Goal: Information Seeking & Learning: Learn about a topic

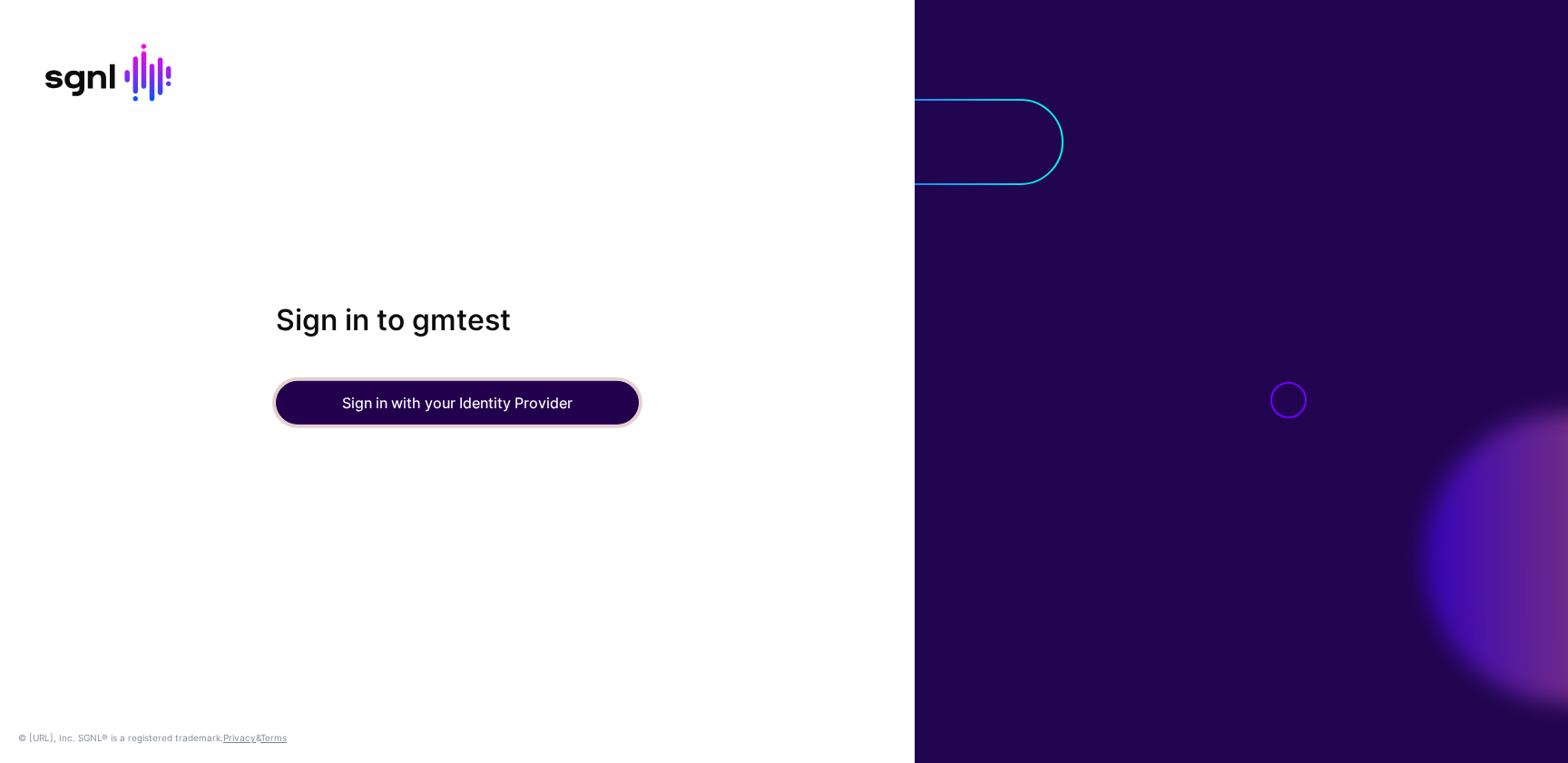
click at [395, 403] on button "Sign in with your Identity Provider" at bounding box center [457, 402] width 363 height 44
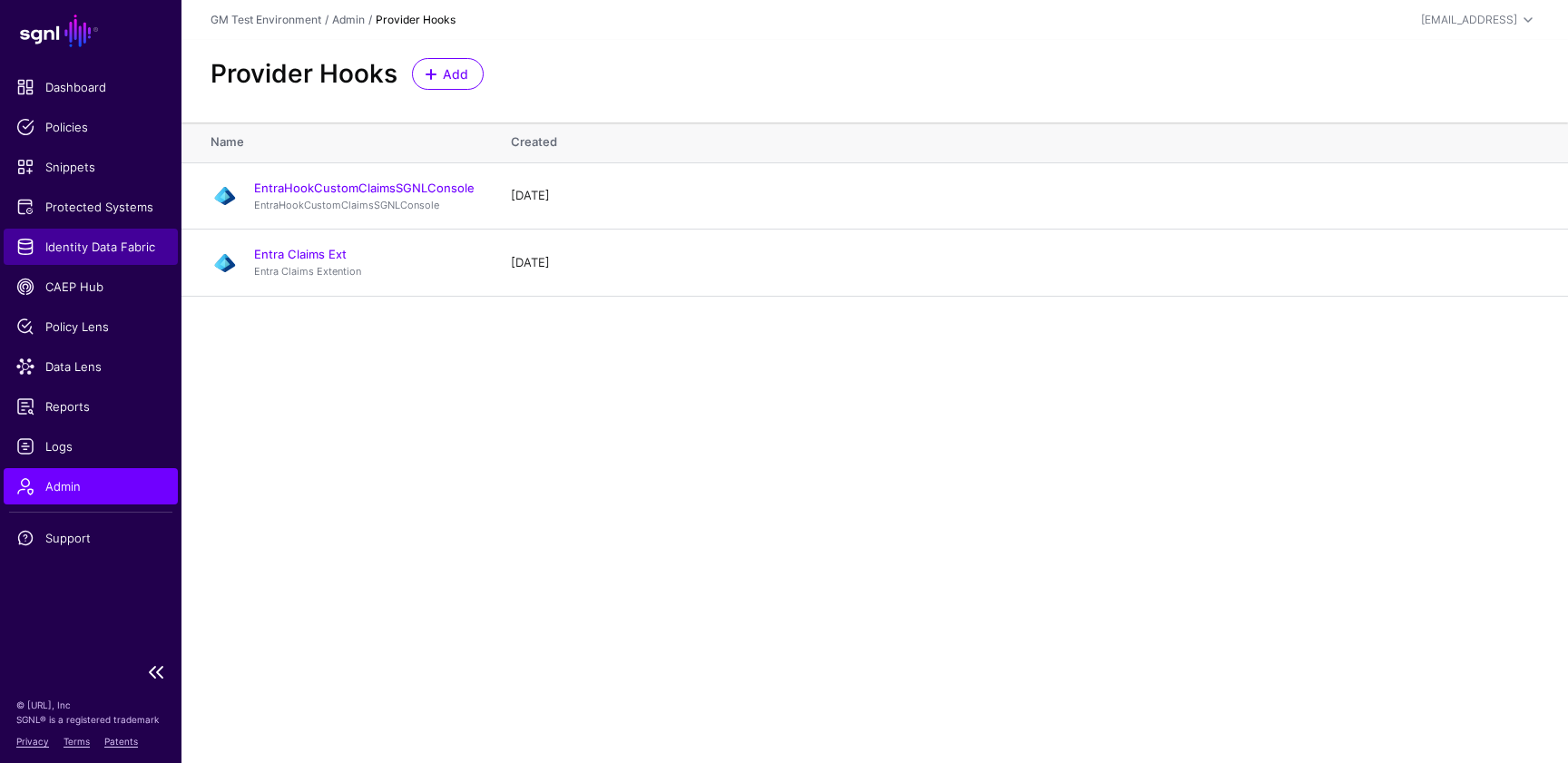
click at [86, 253] on span "Identity Data Fabric" at bounding box center [90, 246] width 149 height 18
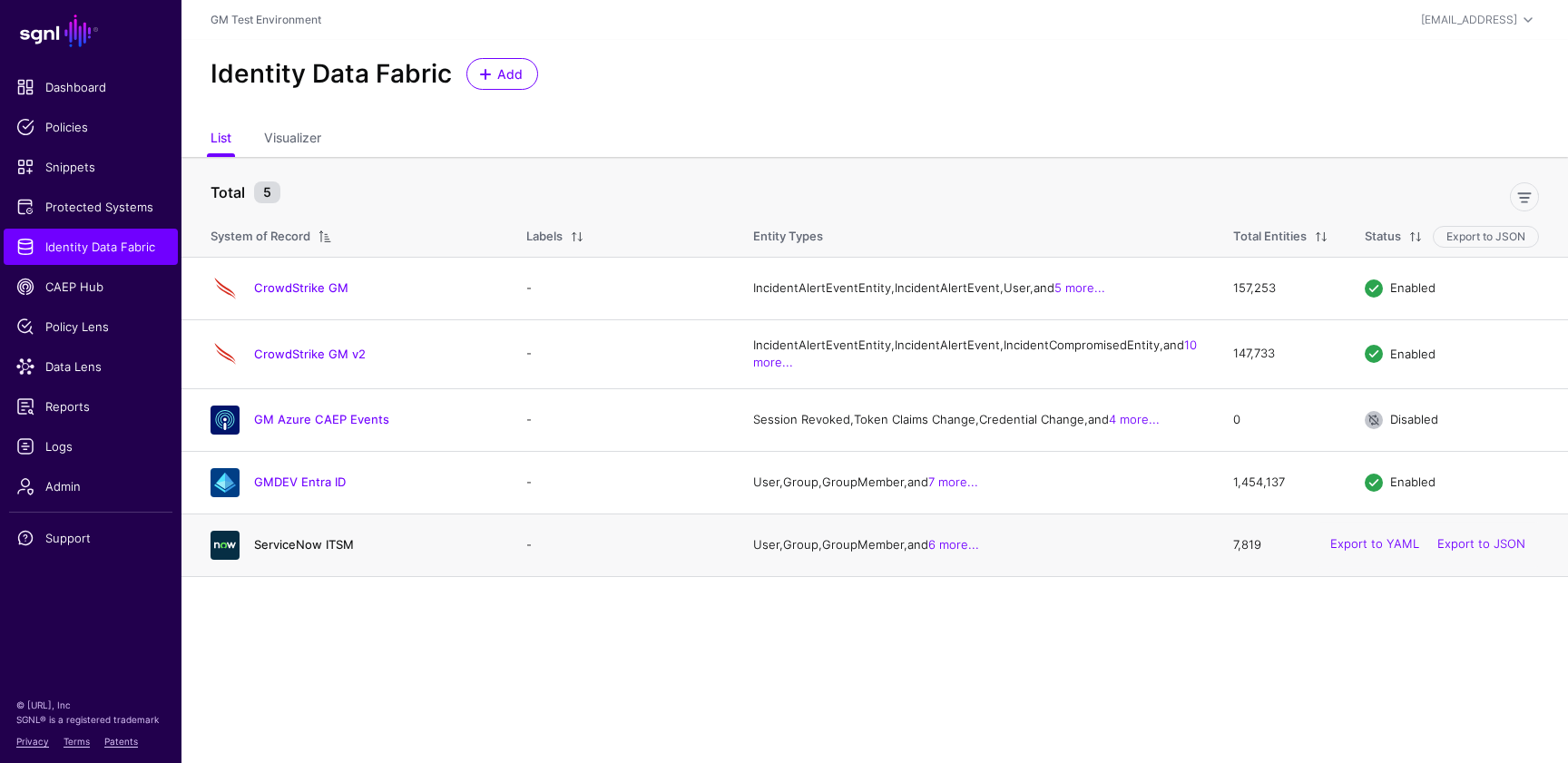
click at [284, 552] on link "ServiceNow ITSM" at bounding box center [304, 544] width 100 height 15
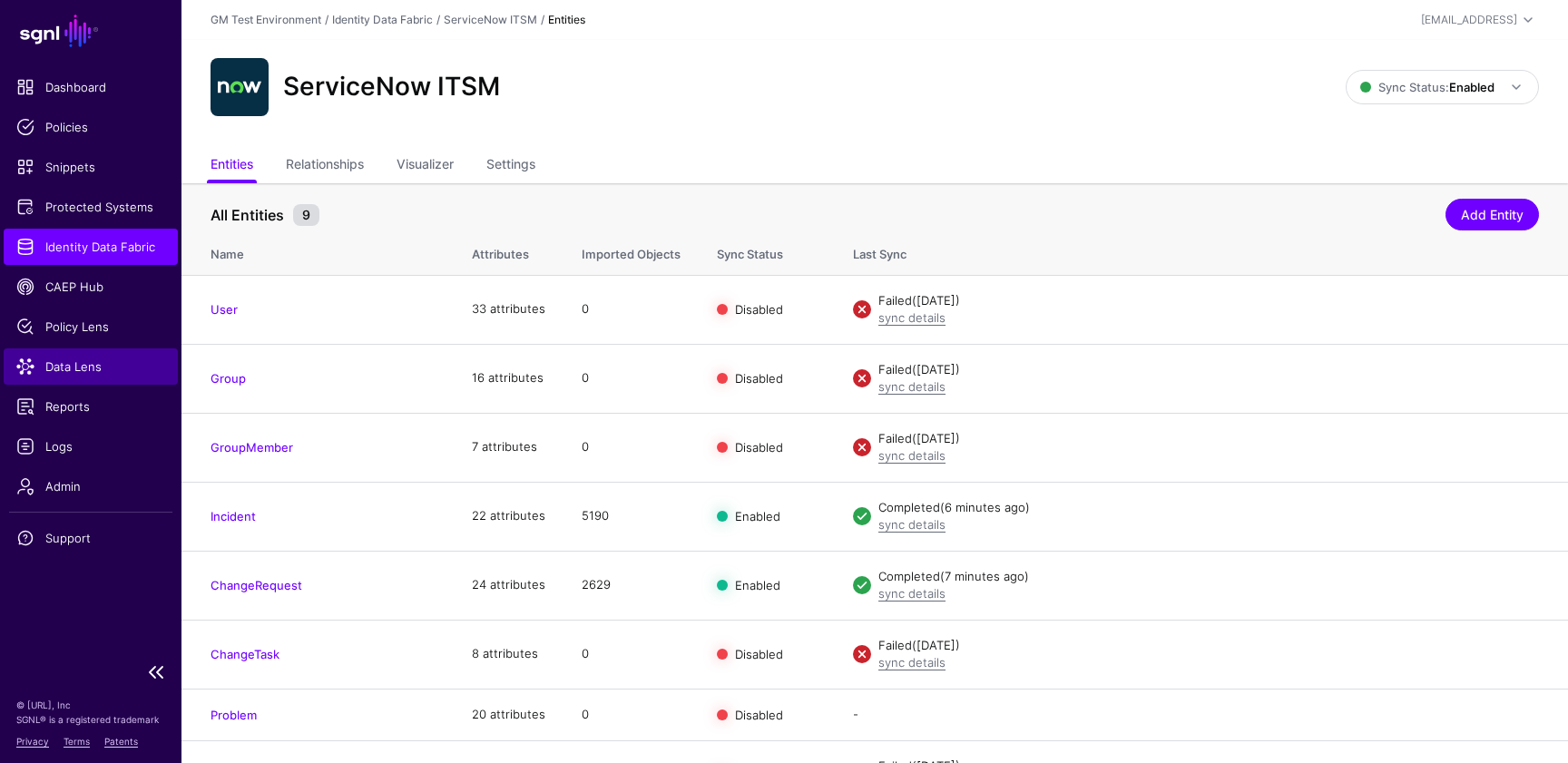
click at [88, 373] on span "Data Lens" at bounding box center [90, 366] width 149 height 18
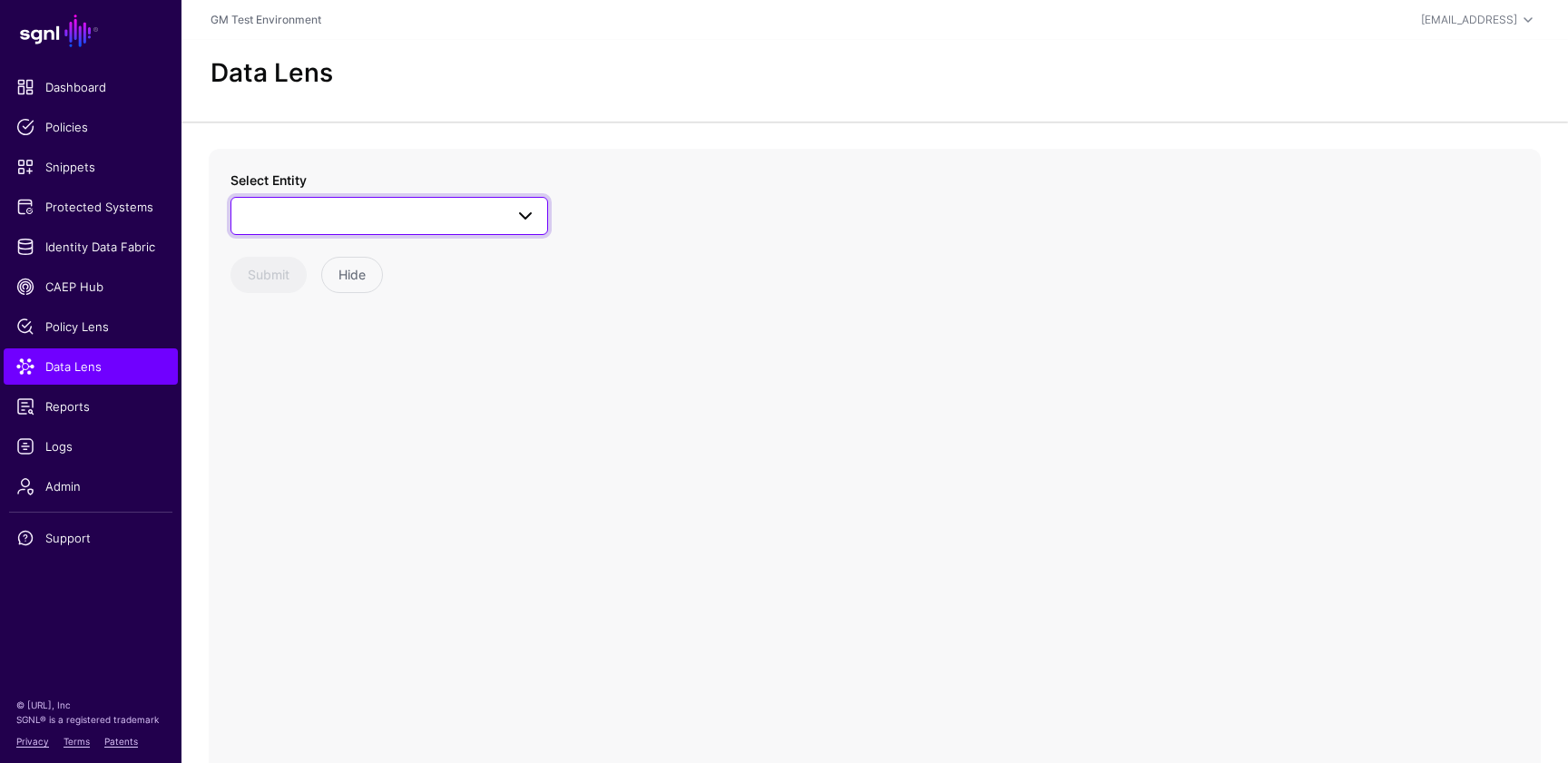
click at [296, 211] on span at bounding box center [389, 215] width 294 height 22
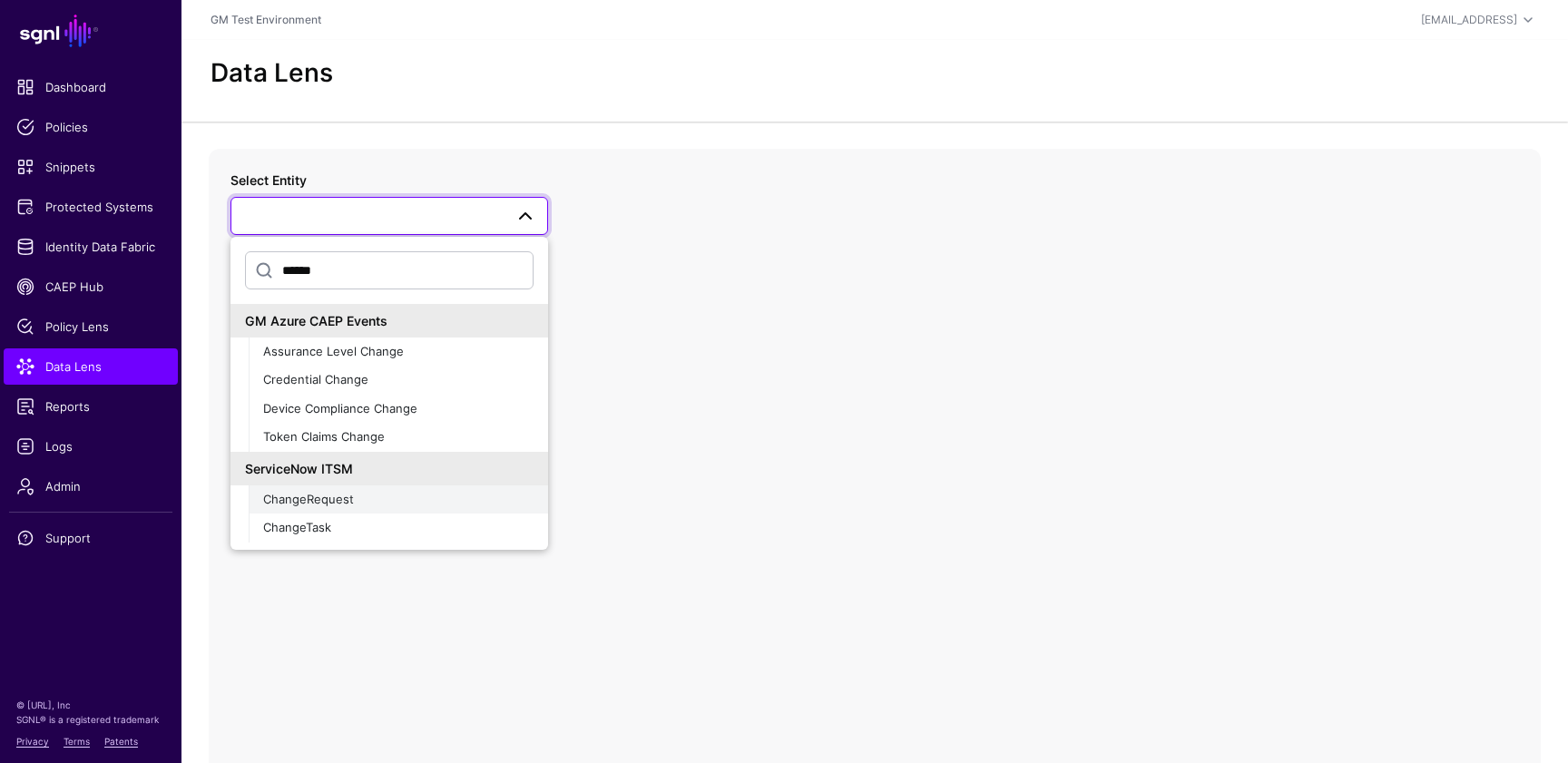
type input "******"
click at [309, 500] on span "ChangeRequest" at bounding box center [308, 499] width 91 height 15
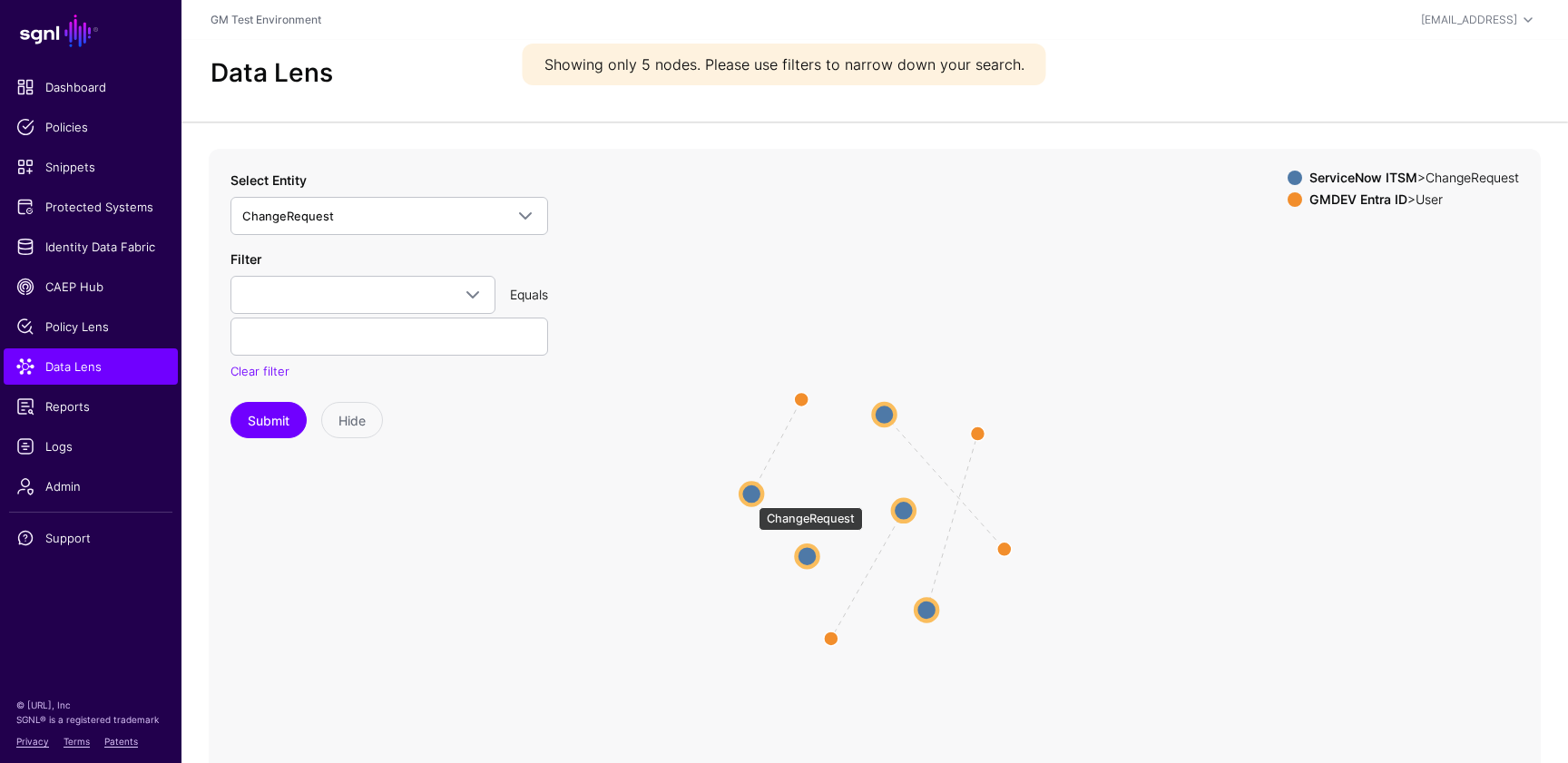
click at [749, 498] on circle at bounding box center [751, 493] width 22 height 22
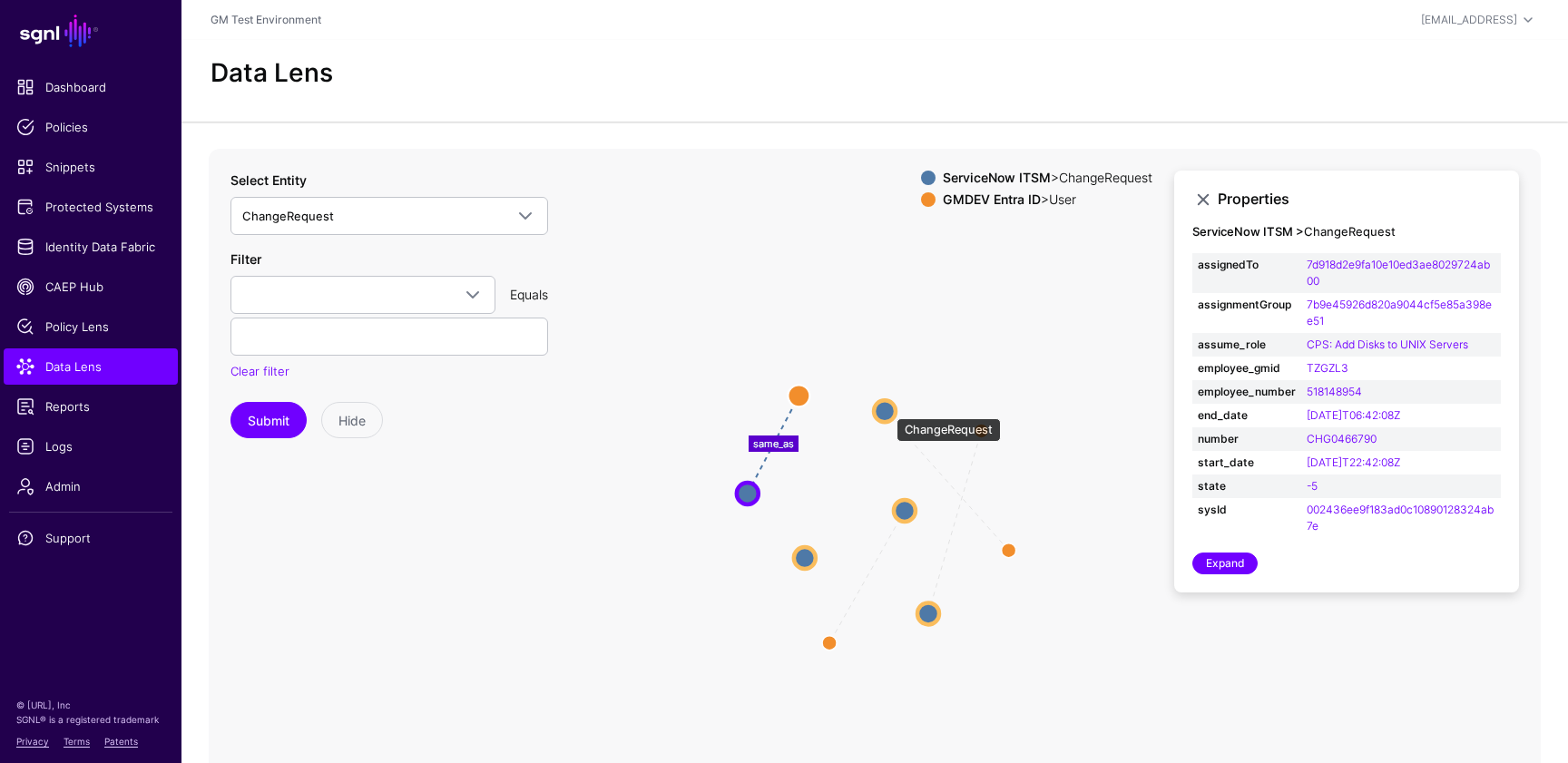
click at [888, 409] on circle at bounding box center [884, 410] width 22 height 22
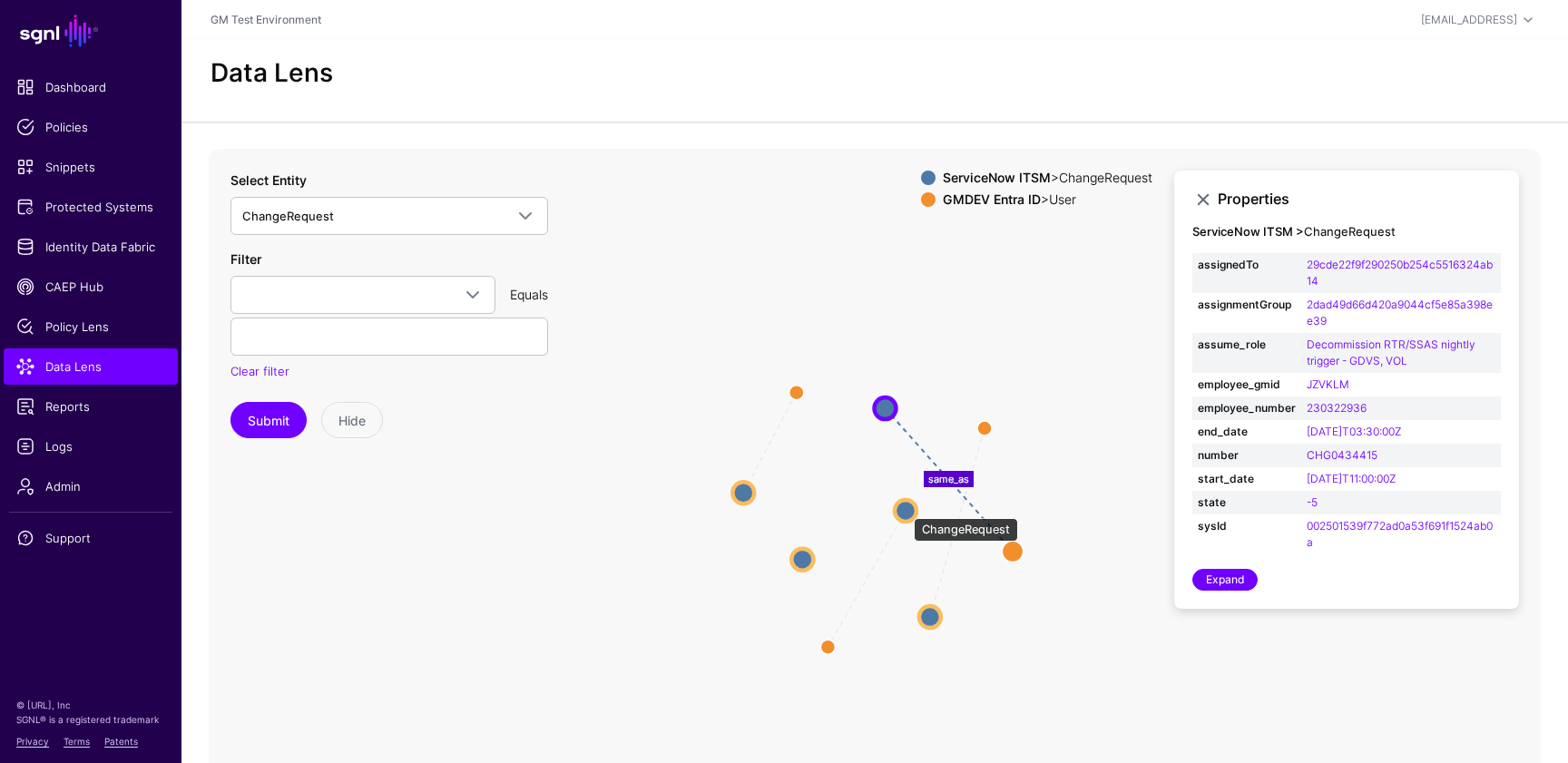
click at [905, 509] on circle at bounding box center [905, 510] width 22 height 22
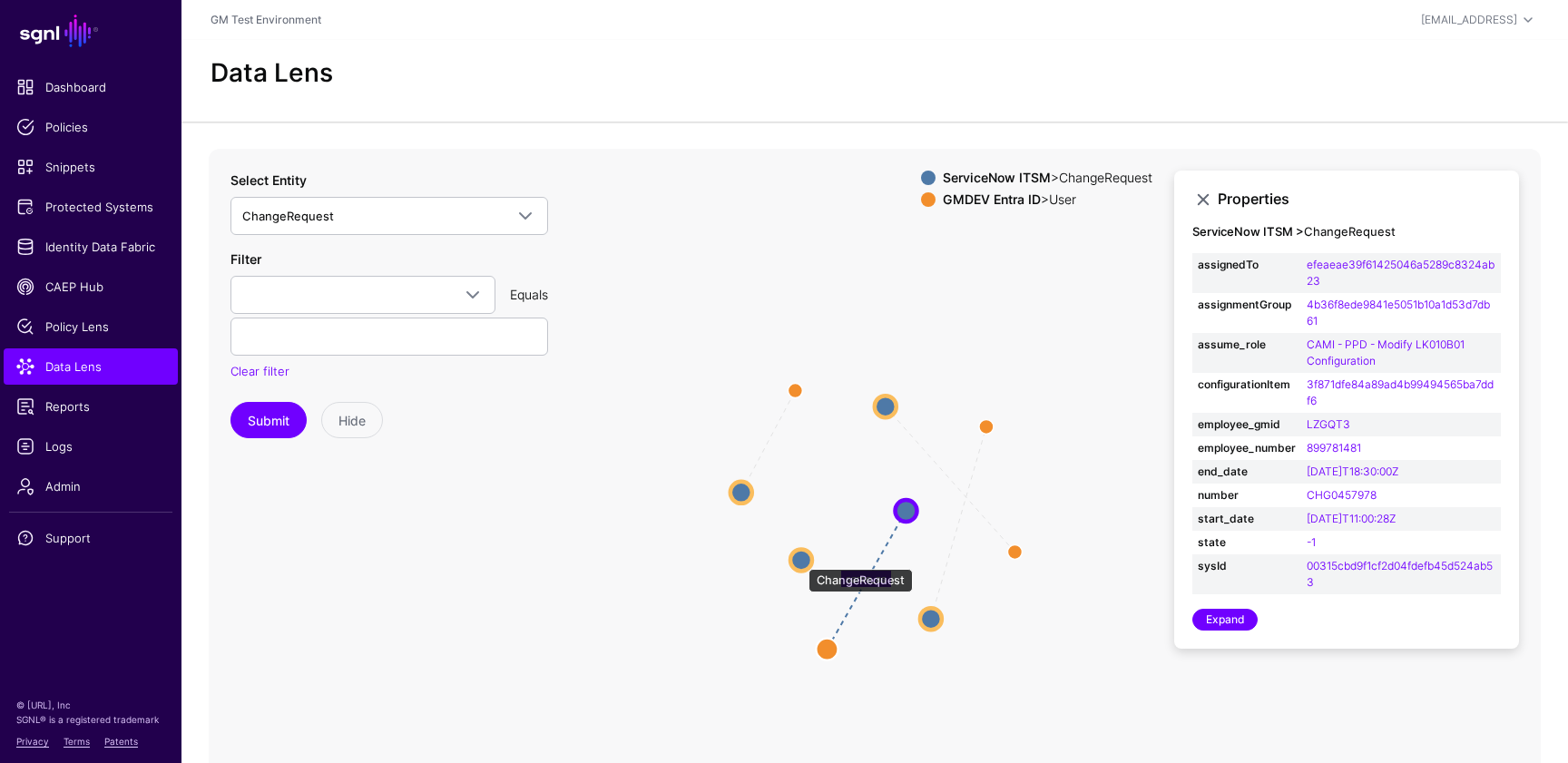
click at [800, 560] on circle at bounding box center [801, 559] width 22 height 22
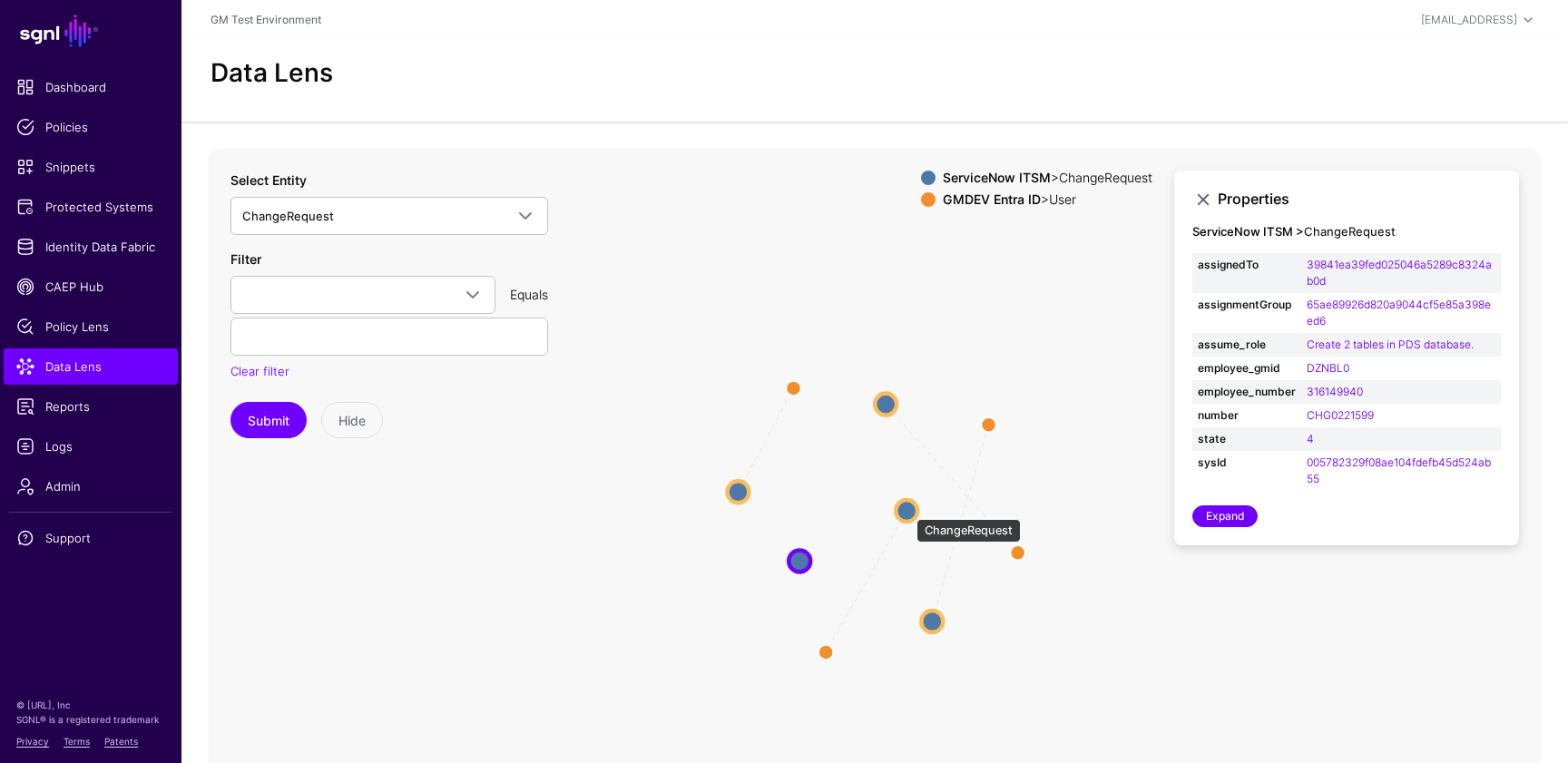
click at [907, 510] on circle at bounding box center [906, 510] width 22 height 22
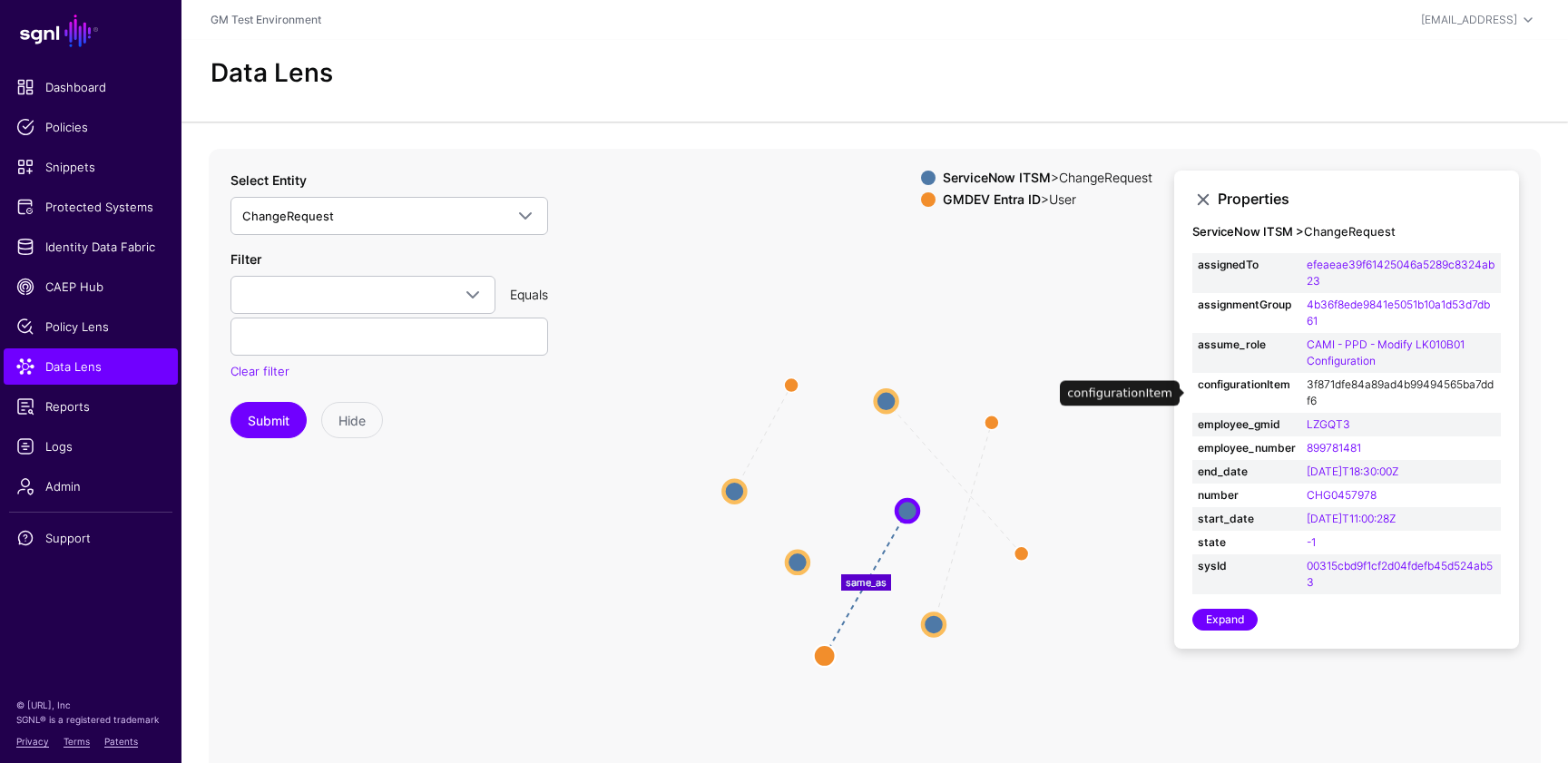
click at [1340, 384] on link "3f871dfe84a89ad4b99494565ba7ddf6" at bounding box center [1401, 393] width 187 height 30
type input "**********"
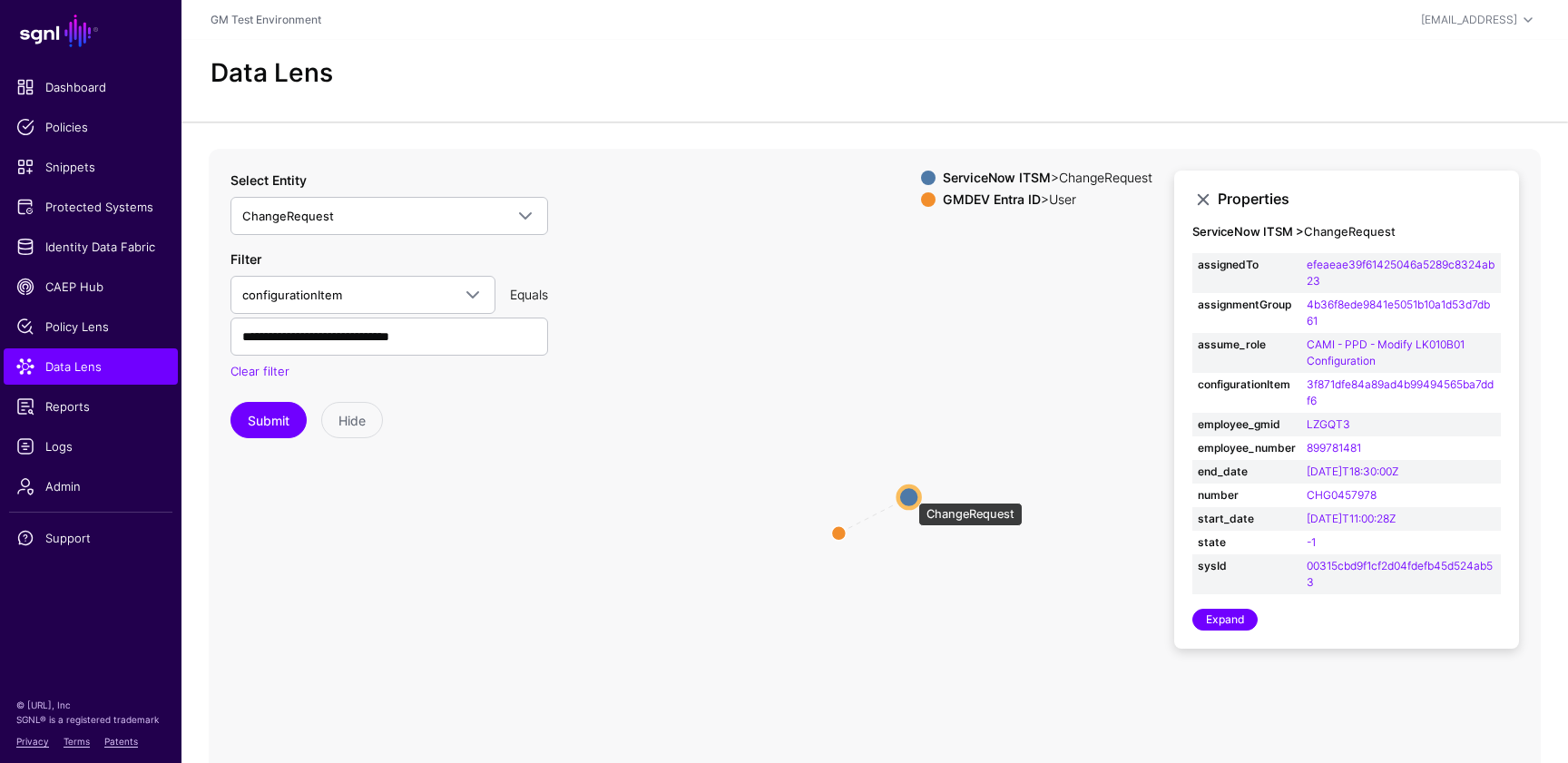
click at [909, 494] on circle at bounding box center [908, 497] width 22 height 22
click at [837, 530] on circle at bounding box center [837, 533] width 22 height 22
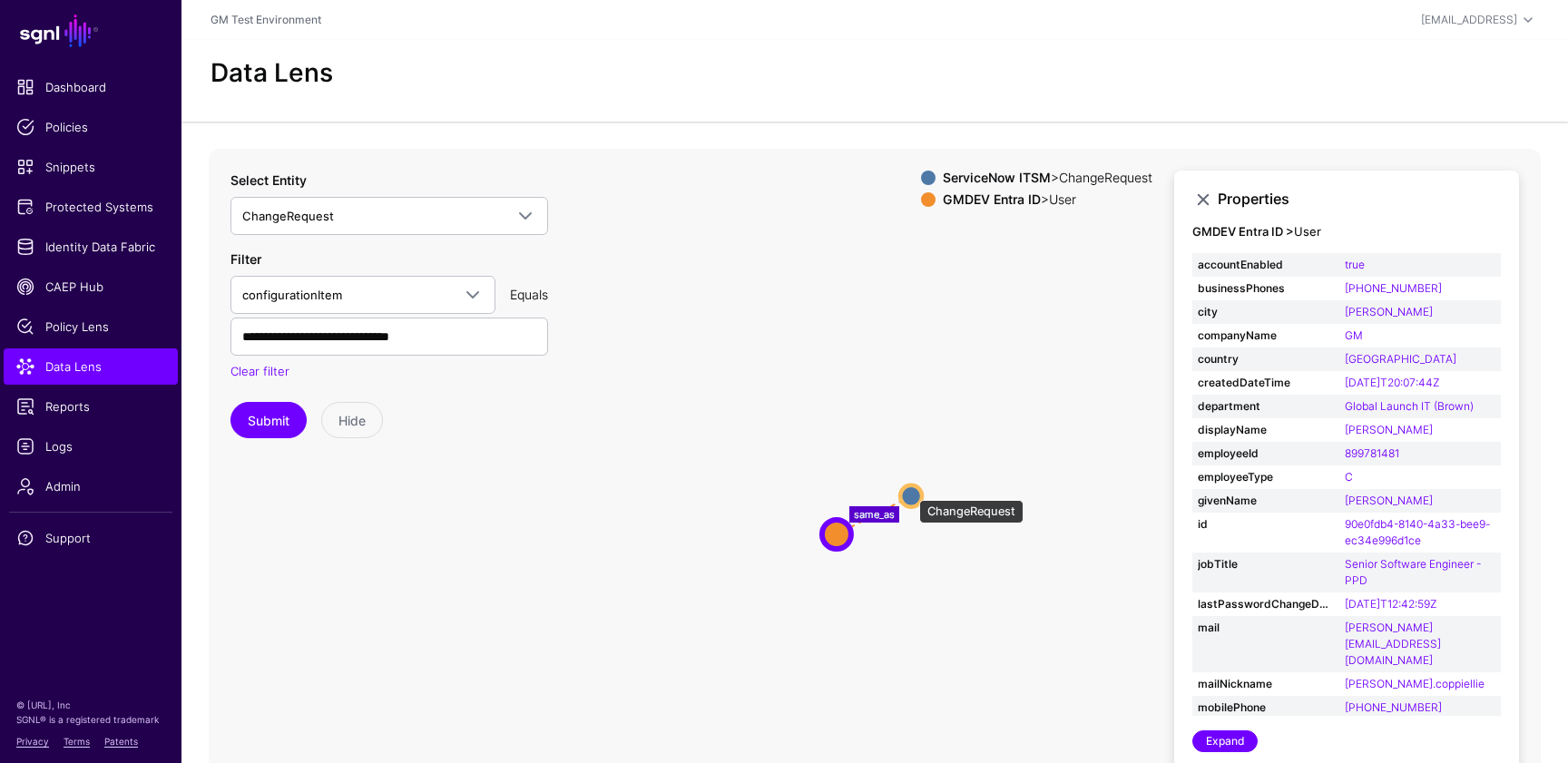
click at [910, 492] on circle at bounding box center [910, 495] width 22 height 22
drag, startPoint x: 501, startPoint y: 336, endPoint x: 486, endPoint y: 333, distance: 15.3
click at [485, 333] on input "**********" at bounding box center [389, 337] width 318 height 38
drag, startPoint x: 375, startPoint y: 330, endPoint x: 226, endPoint y: 328, distance: 149.0
click at [226, 329] on div "same_as ChangeRequest ChangeRequest User User ChangeRequest ServiceNow ITSM > C…" at bounding box center [875, 511] width 1332 height 726
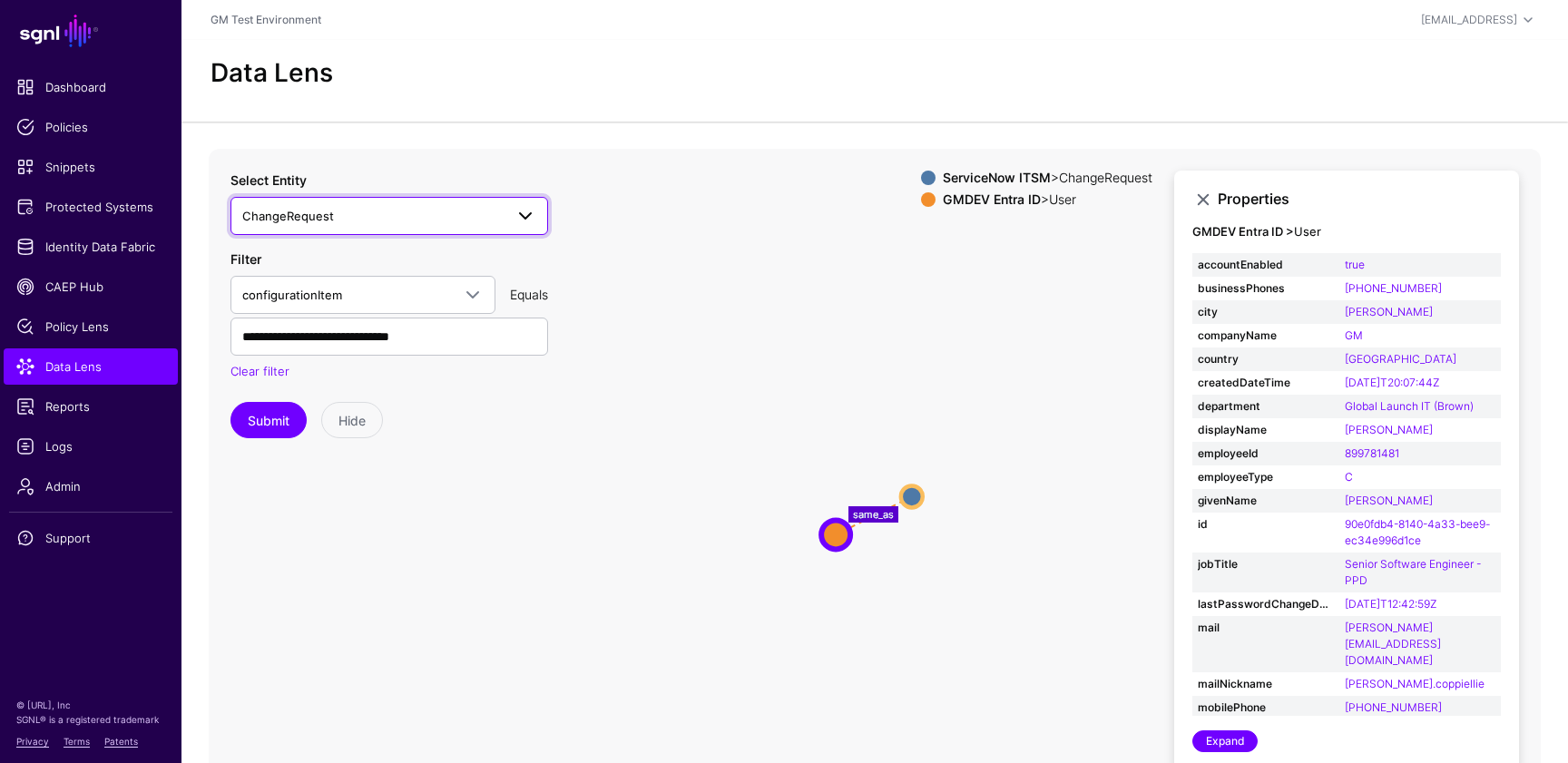
click at [407, 209] on span "ChangeRequest" at bounding box center [372, 215] width 261 height 20
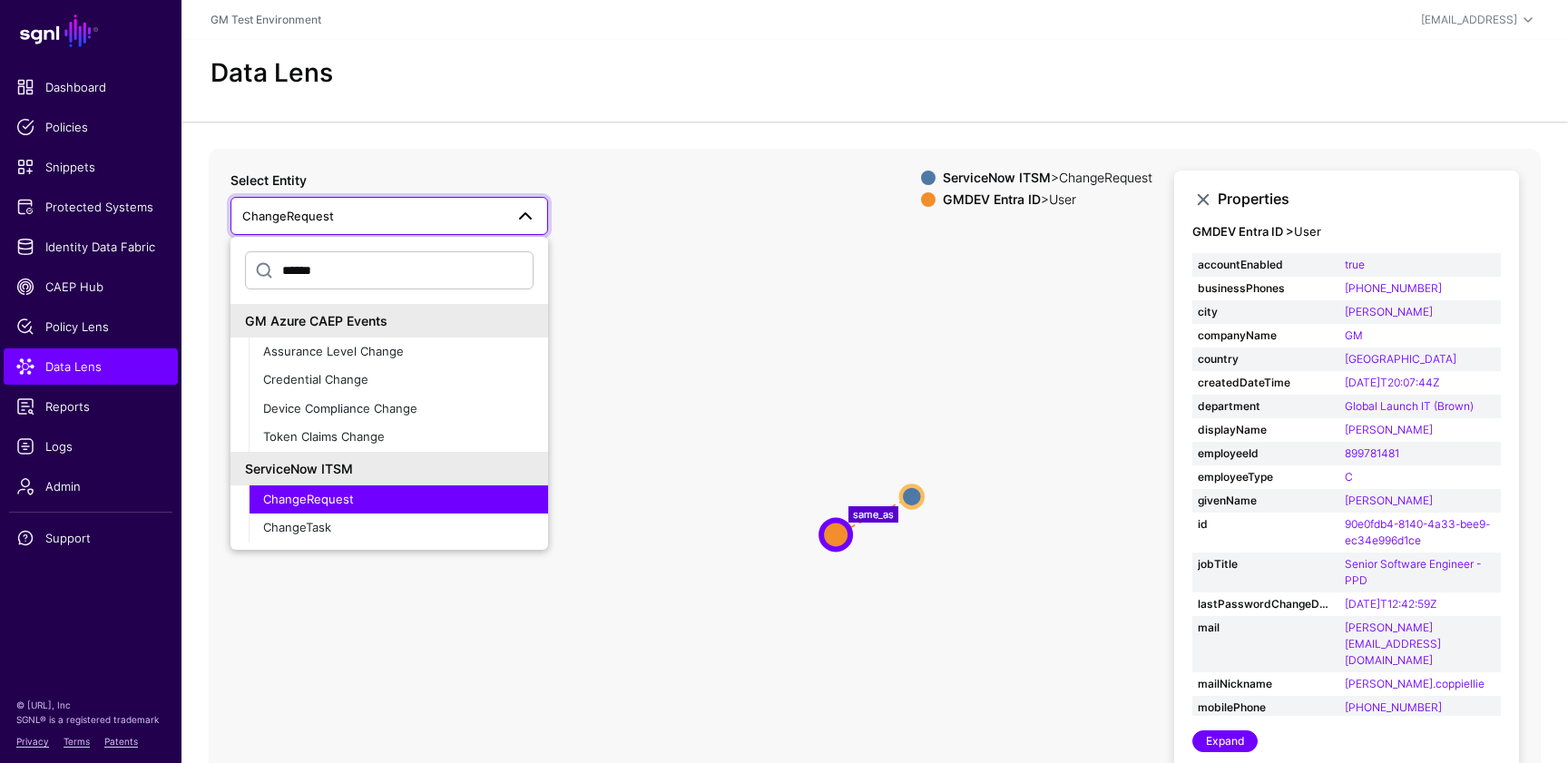
drag, startPoint x: 435, startPoint y: 202, endPoint x: 423, endPoint y: 204, distance: 12.2
click at [423, 204] on link "ChangeRequest" at bounding box center [389, 215] width 318 height 38
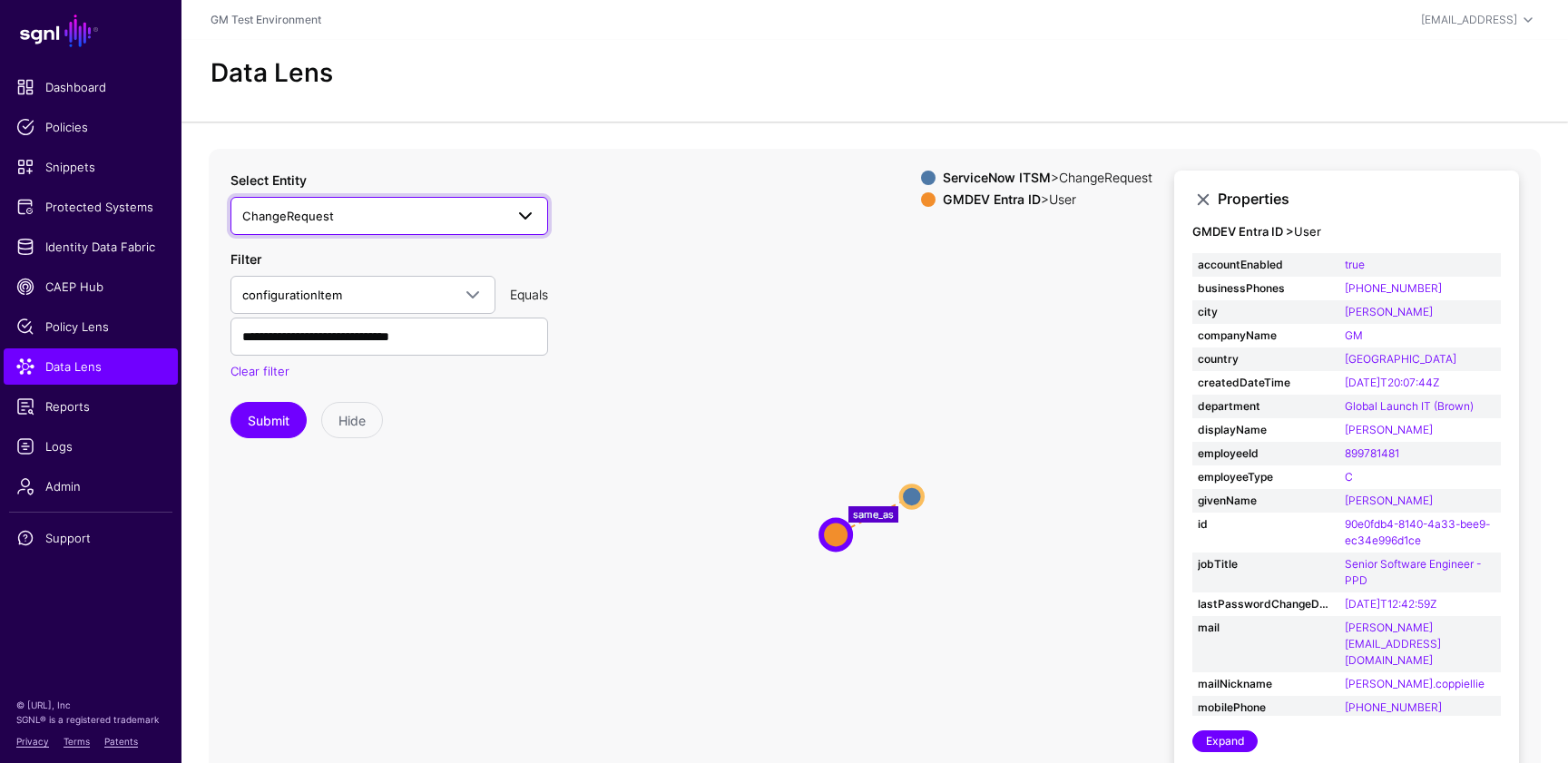
click at [526, 211] on span at bounding box center [525, 215] width 22 height 22
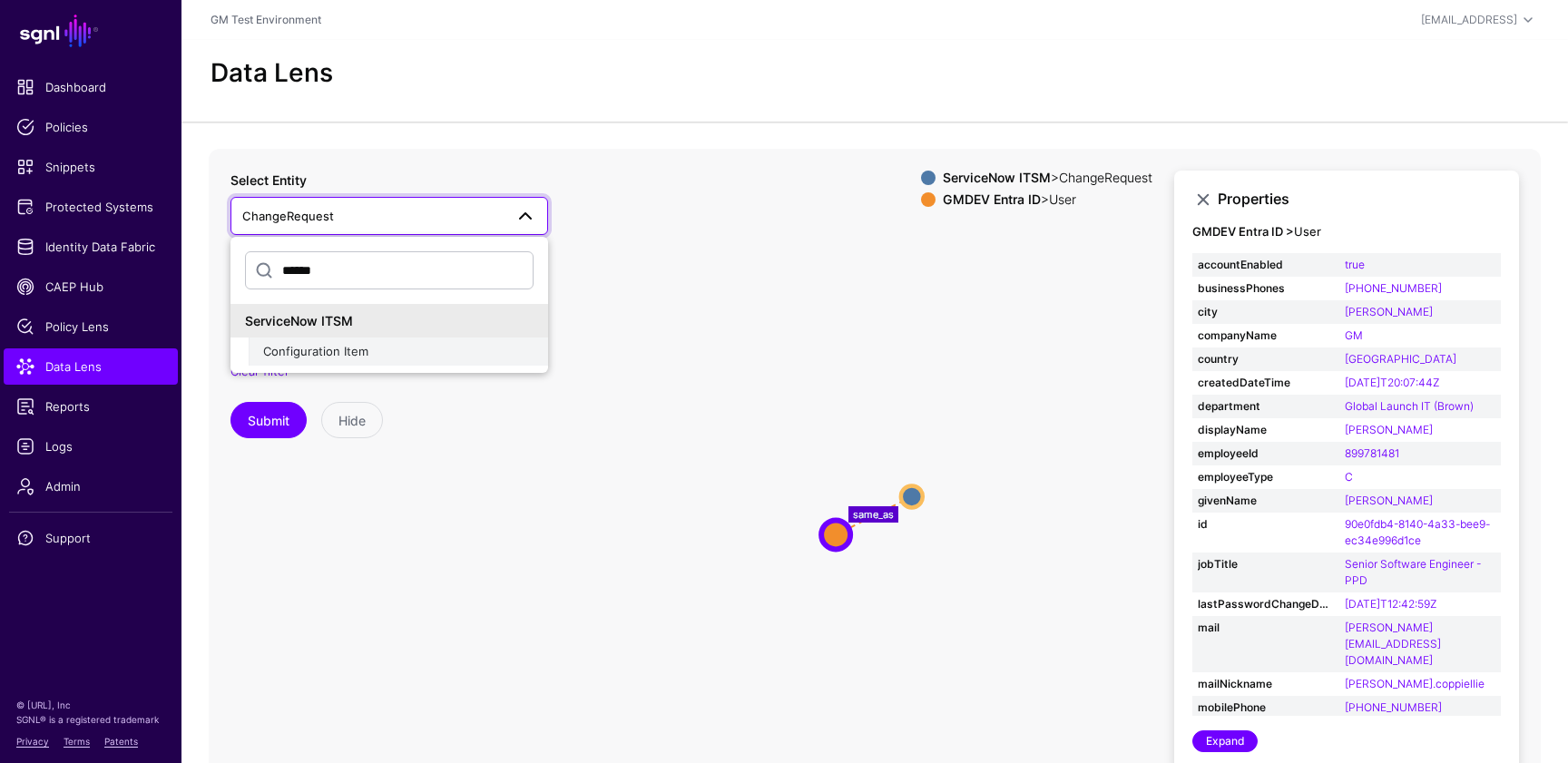
type input "******"
click at [351, 353] on span "Configuration Item" at bounding box center [315, 352] width 106 height 15
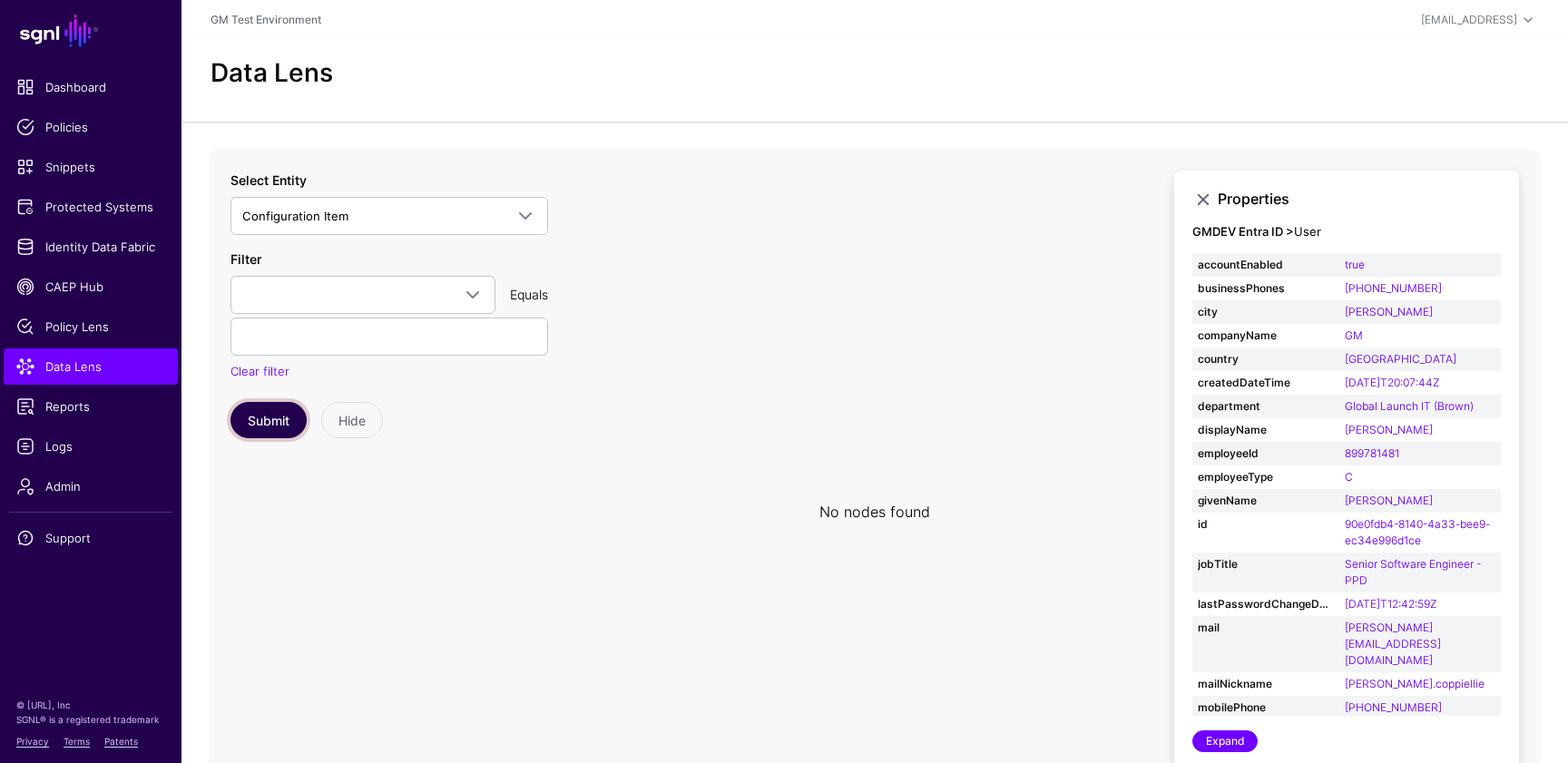
click at [270, 425] on button "Submit" at bounding box center [268, 420] width 76 height 36
click at [1208, 199] on link at bounding box center [1203, 199] width 22 height 22
